Goal: Check status: Check status

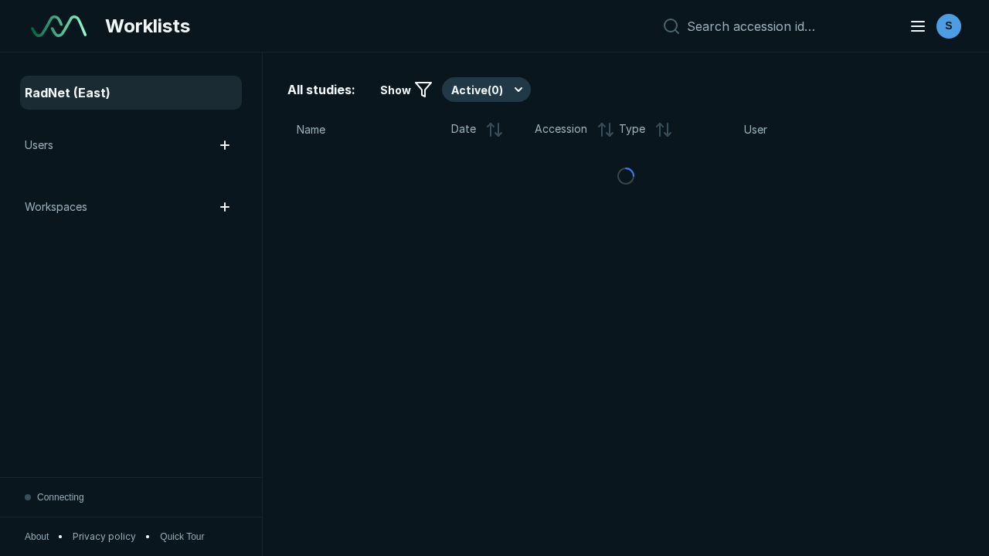
scroll to position [4219, 6436]
